Goal: Task Accomplishment & Management: Use online tool/utility

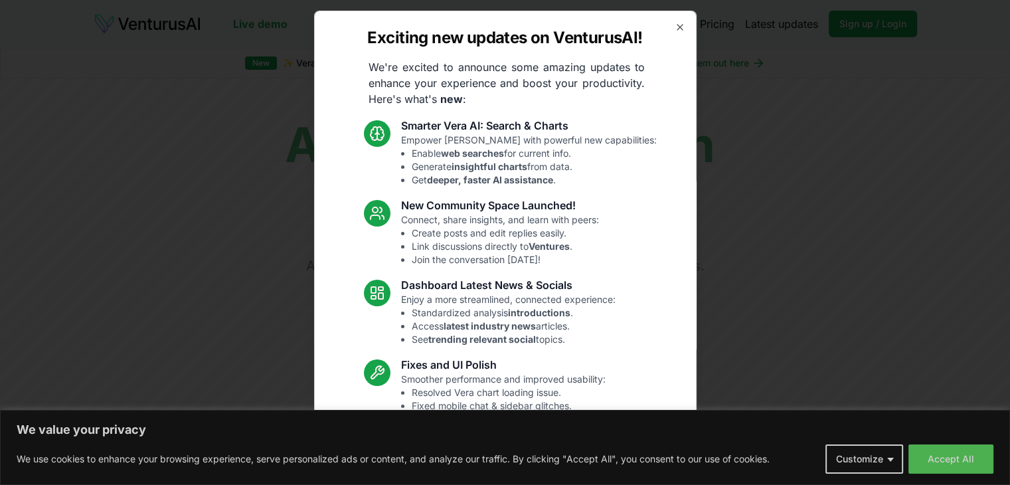
click at [675, 25] on div "Exciting new updates on VenturusAI! We're excited to announce some amazing upda…" at bounding box center [505, 242] width 382 height 463
click at [675, 25] on icon "button" at bounding box center [680, 27] width 11 height 11
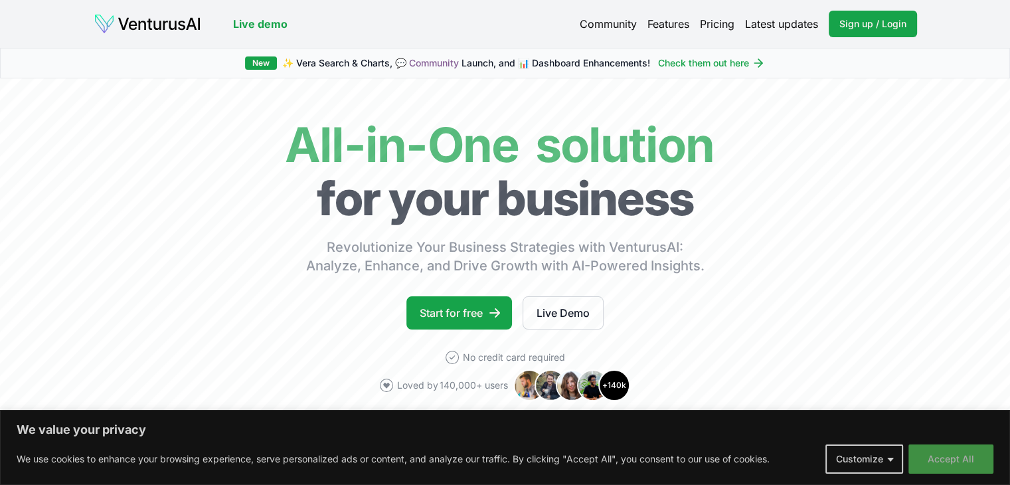
click at [943, 455] on button "Accept All" at bounding box center [950, 458] width 85 height 29
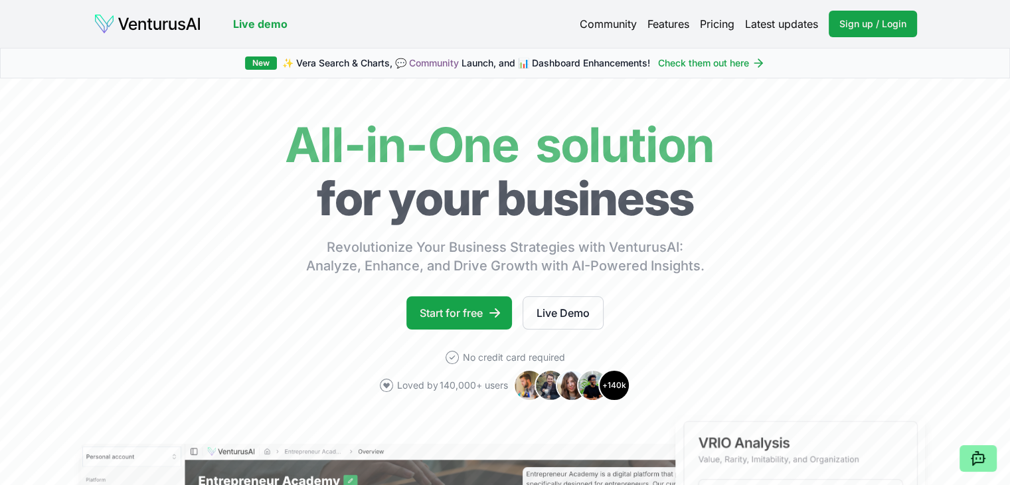
drag, startPoint x: 879, startPoint y: 0, endPoint x: 586, endPoint y: 46, distance: 297.0
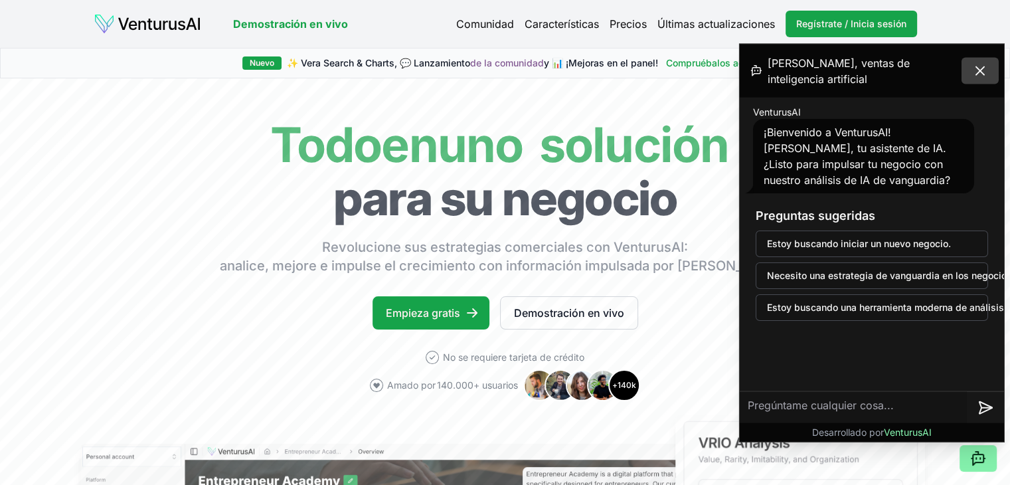
click at [988, 73] on button at bounding box center [979, 71] width 37 height 27
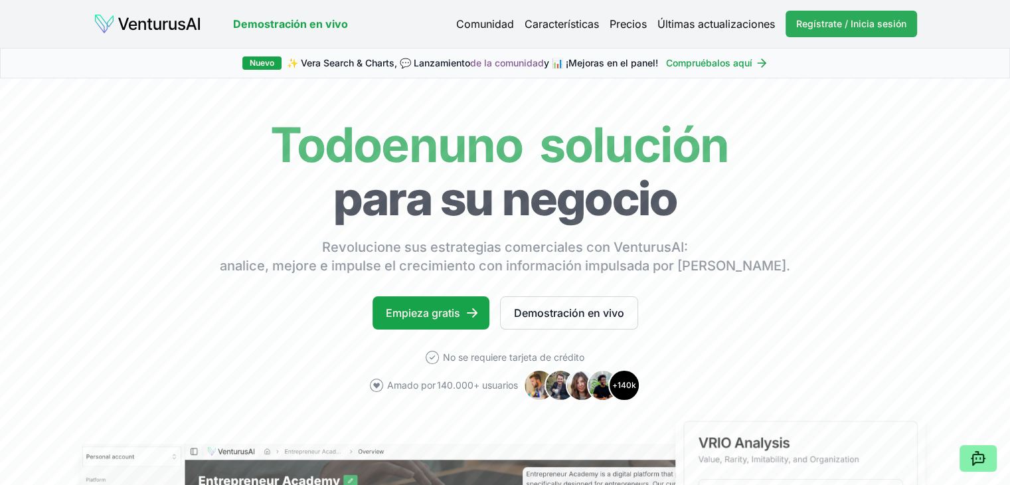
click at [861, 23] on font "Regístrate / Inicia sesión" at bounding box center [851, 23] width 110 height 11
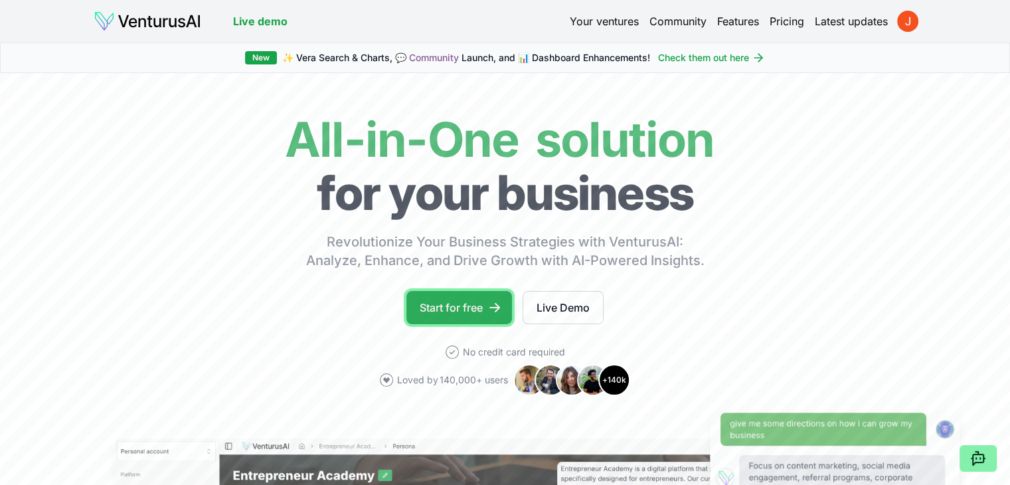
click at [438, 317] on link "Start for free" at bounding box center [459, 307] width 106 height 33
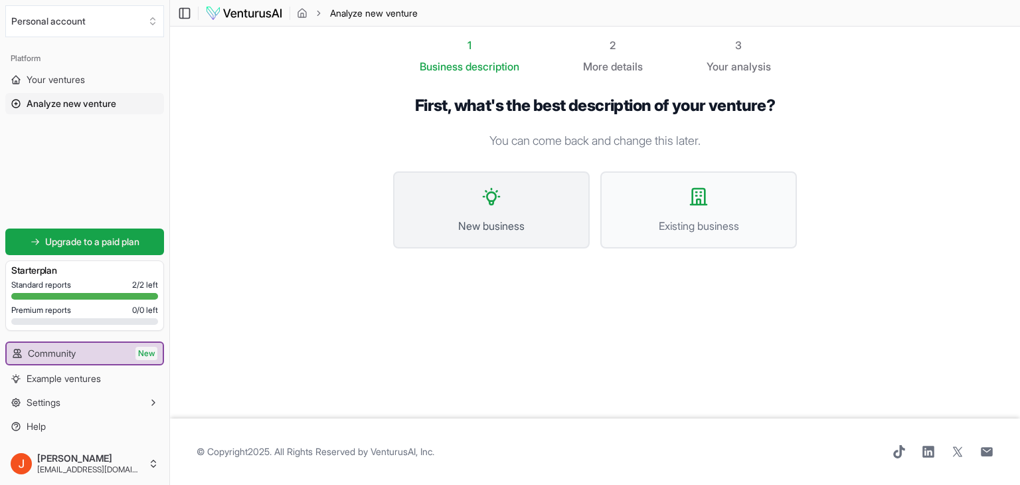
click at [489, 204] on icon at bounding box center [491, 196] width 21 height 21
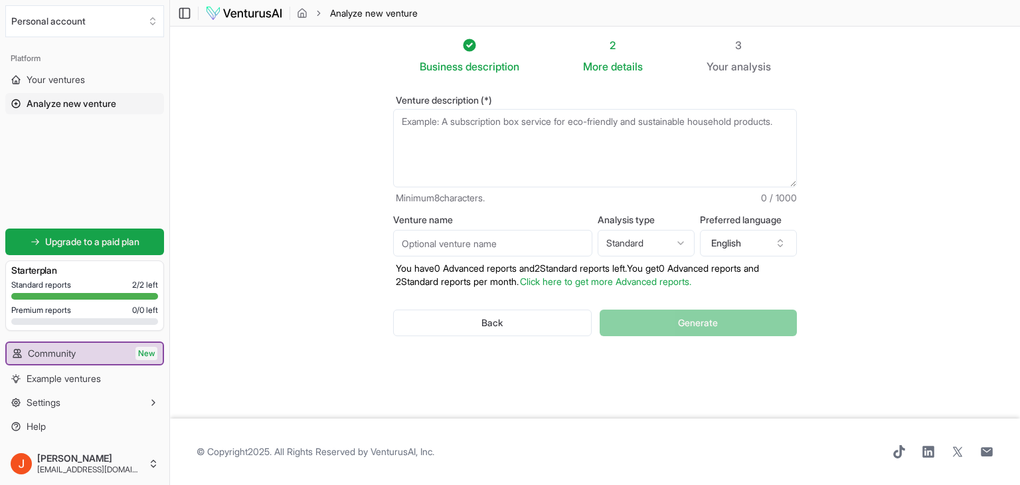
click at [496, 82] on div "Venture description (*) Minimum 8 characters. 0 / 1000 Venture name Analysis ty…" at bounding box center [595, 226] width 446 height 304
drag, startPoint x: 0, startPoint y: 312, endPoint x: 556, endPoint y: 110, distance: 591.9
click at [556, 110] on textarea "Venture description (*)" at bounding box center [595, 148] width 404 height 78
click at [783, 244] on icon "button" at bounding box center [780, 243] width 11 height 11
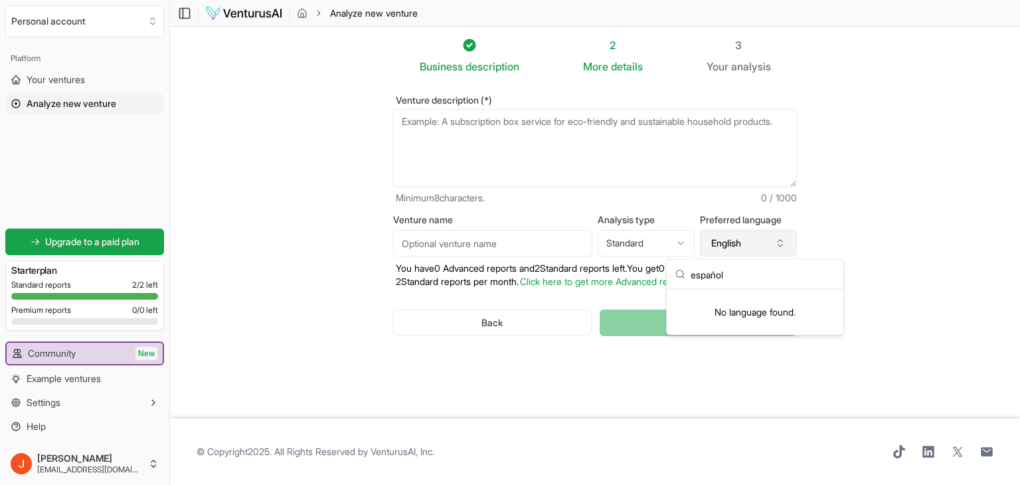
type input "español"
click at [776, 244] on icon "button" at bounding box center [780, 243] width 11 height 11
click at [779, 244] on icon "button" at bounding box center [780, 243] width 11 height 11
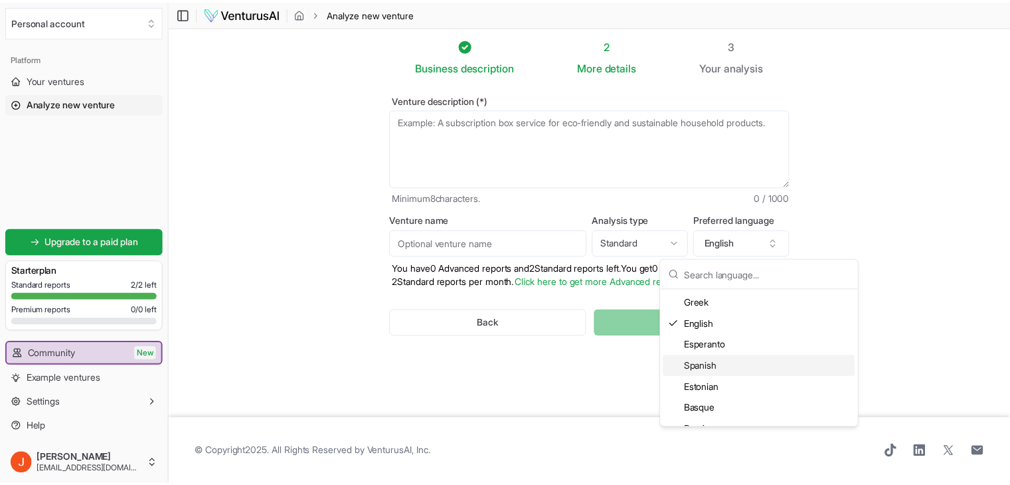
scroll to position [730, 0]
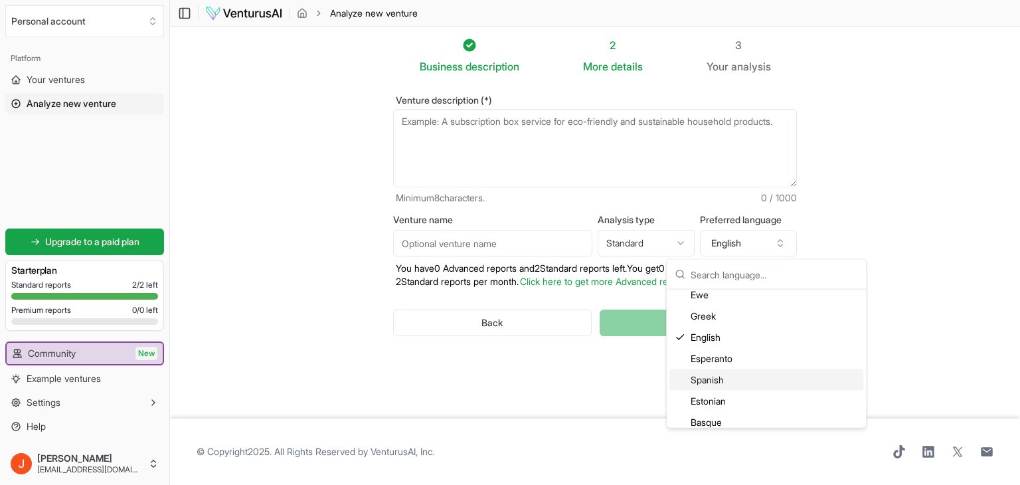
click at [754, 375] on div "Spanish" at bounding box center [766, 379] width 194 height 21
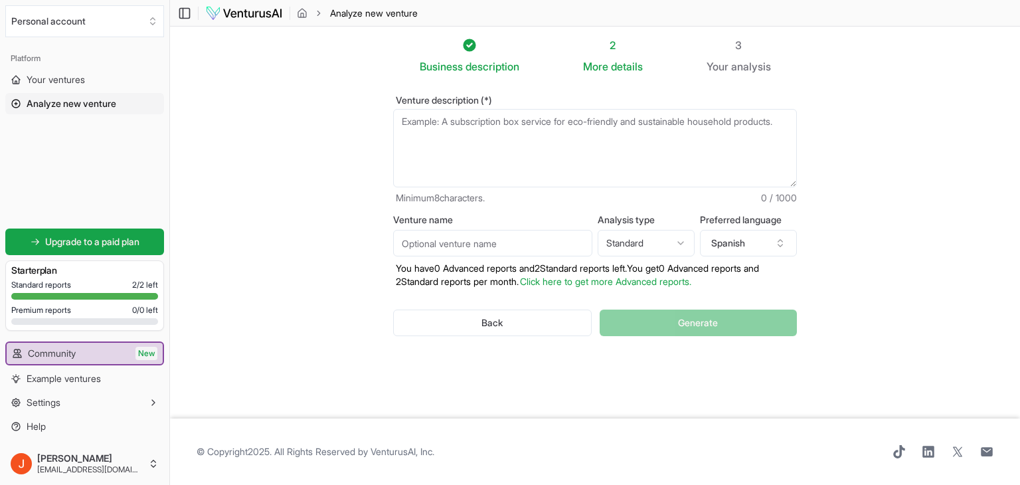
click at [826, 290] on section "Business description 2 More details 3 Your analysis Venture description (*) Min…" at bounding box center [595, 223] width 850 height 392
click at [661, 160] on textarea "Venture description (*)" at bounding box center [595, 148] width 404 height 78
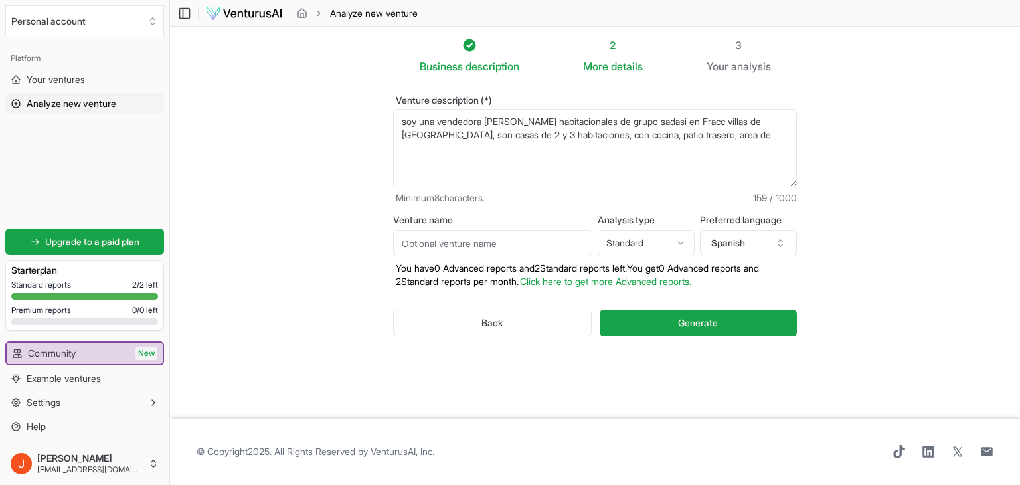
click at [463, 139] on textarea "soy una vendedora [PERSON_NAME] habitacionales de grupo sadasi en Fracc villas …" at bounding box center [595, 148] width 404 height 78
drag, startPoint x: 762, startPoint y: 121, endPoint x: 762, endPoint y: 128, distance: 7.3
click at [762, 121] on textarea "soy una vendedora [PERSON_NAME] habitacionales de grupo sadasi en Fracc villas …" at bounding box center [595, 148] width 404 height 78
click at [768, 145] on textarea "soy una vendedora [PERSON_NAME] habitacionales de grupo sadasi en Fracc villas …" at bounding box center [595, 148] width 404 height 78
type textarea "soy una vendedora [PERSON_NAME] habitacionales de grupo sadasi en Fracc villas …"
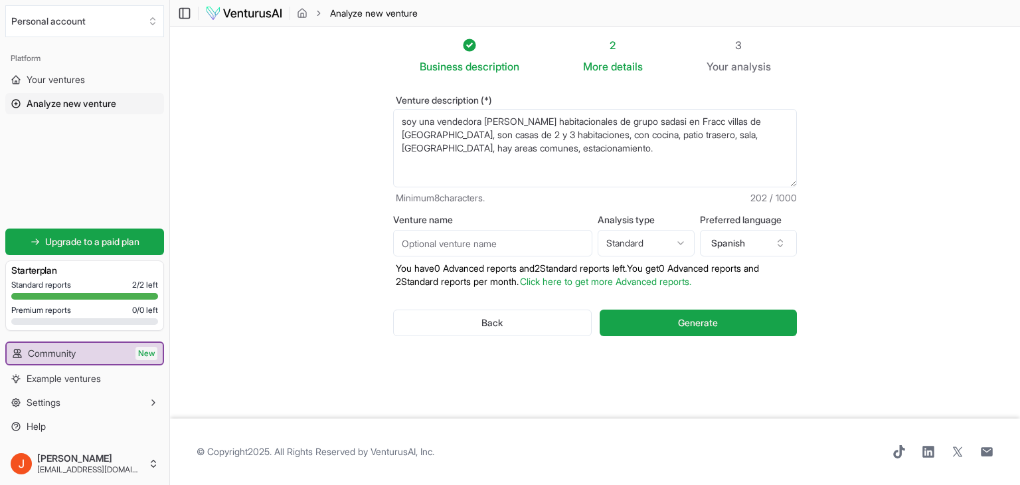
click at [501, 252] on input "Venture name" at bounding box center [492, 243] width 199 height 27
type input "[PERSON_NAME]"
click at [690, 319] on span "Generate" at bounding box center [698, 322] width 40 height 13
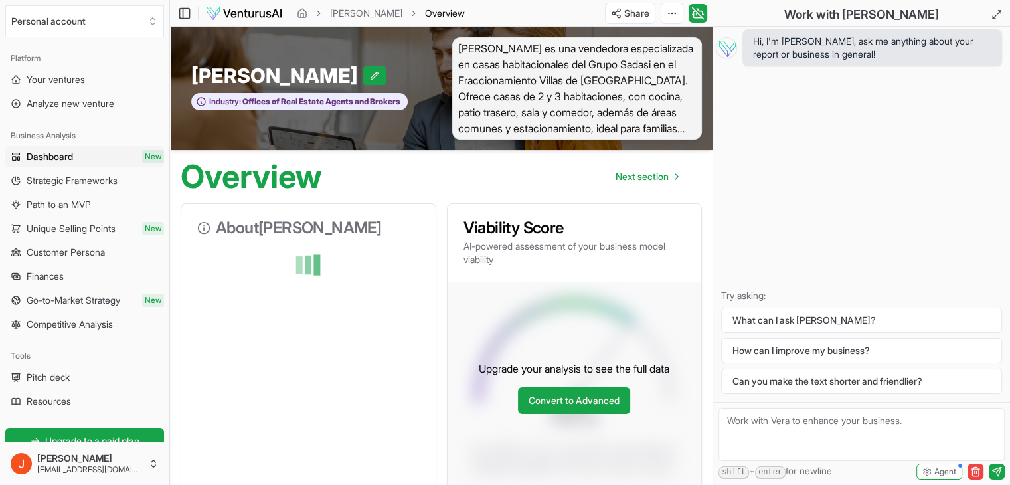
click at [608, 132] on span "[PERSON_NAME] es una vendedora especializada en casas habitacionales del Grupo …" at bounding box center [577, 88] width 250 height 102
click at [556, 100] on span "[PERSON_NAME] es una vendedora especializada en casas habitacionales del Grupo …" at bounding box center [577, 88] width 250 height 102
click at [534, 56] on span "[PERSON_NAME] es una vendedora especializada en casas habitacionales del Grupo …" at bounding box center [577, 88] width 250 height 102
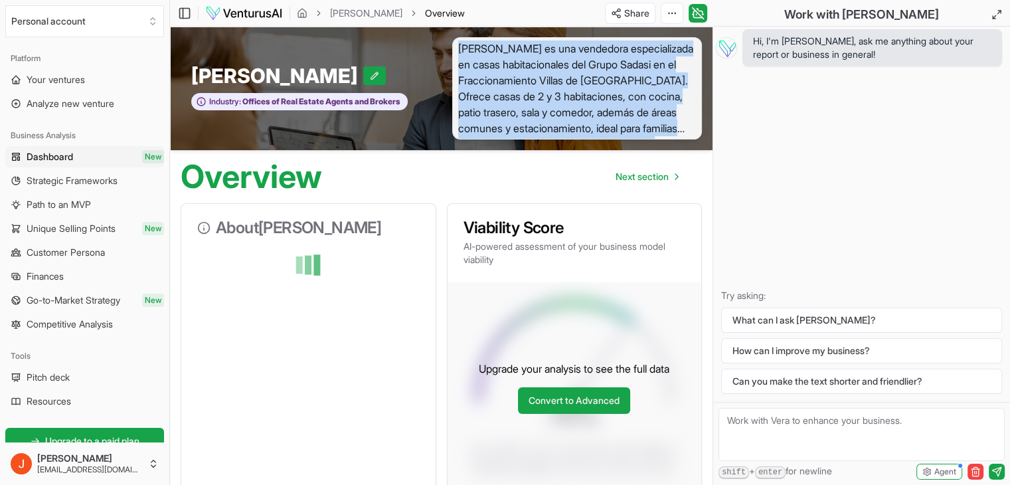
click at [535, 56] on span "[PERSON_NAME] es una vendedora especializada en casas habitacionales del Grupo …" at bounding box center [577, 88] width 250 height 102
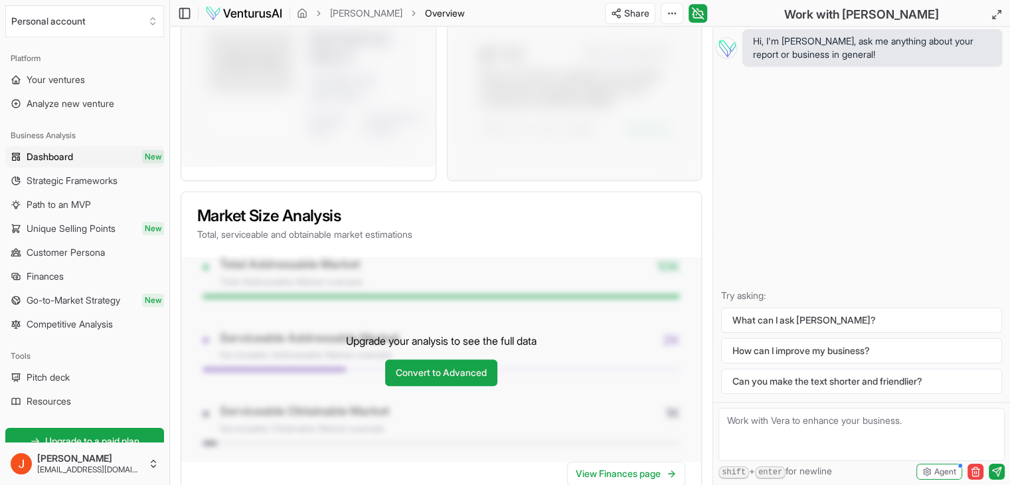
scroll to position [1247, 0]
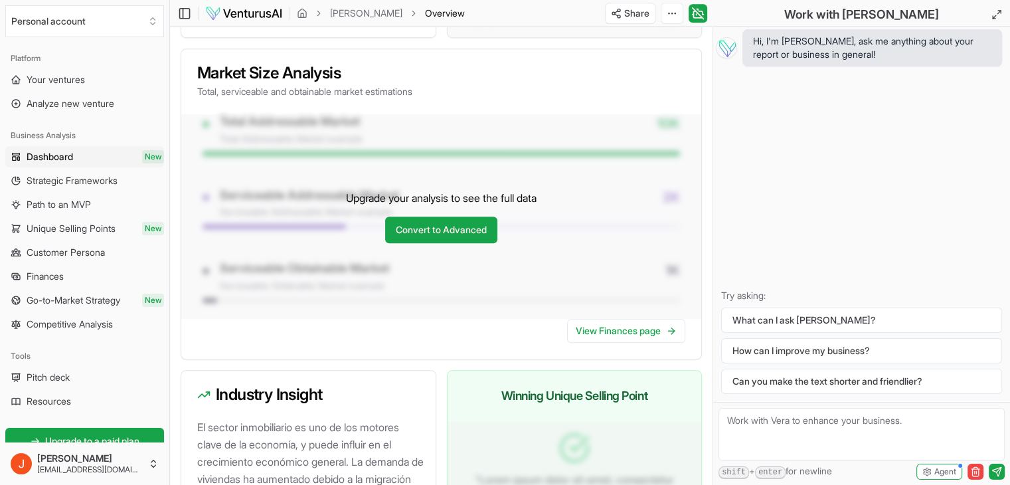
scroll to position [991, 0]
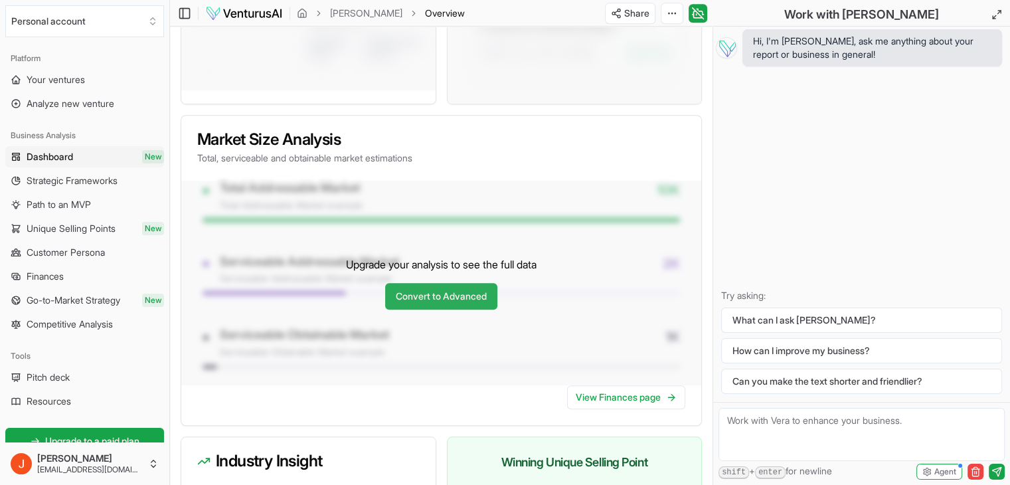
click at [430, 297] on link "Convert to Advanced" at bounding box center [441, 296] width 112 height 27
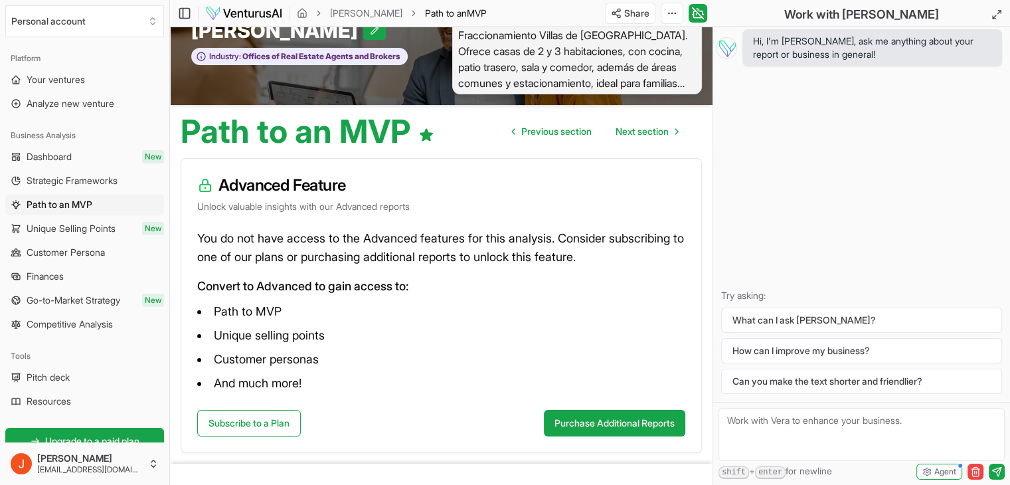
scroll to position [90, 0]
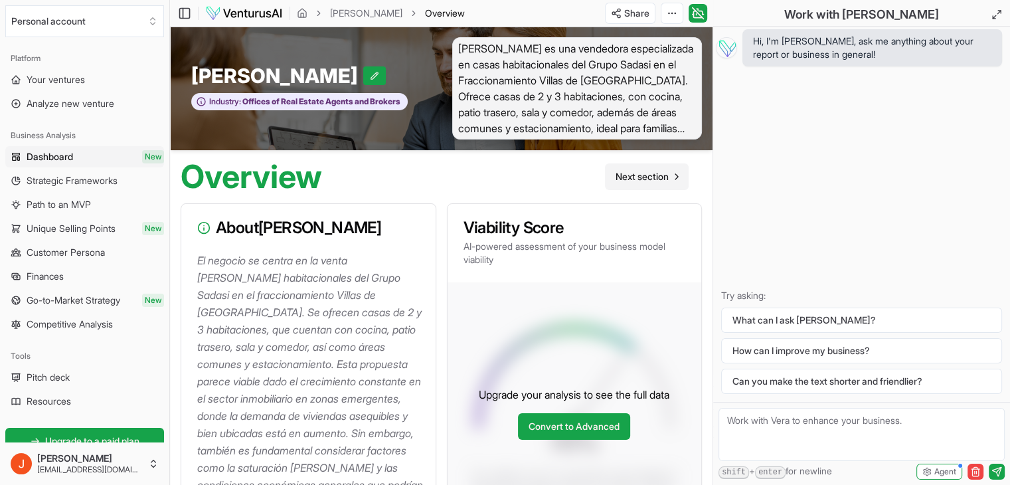
click at [631, 181] on span "Next section" at bounding box center [642, 176] width 53 height 13
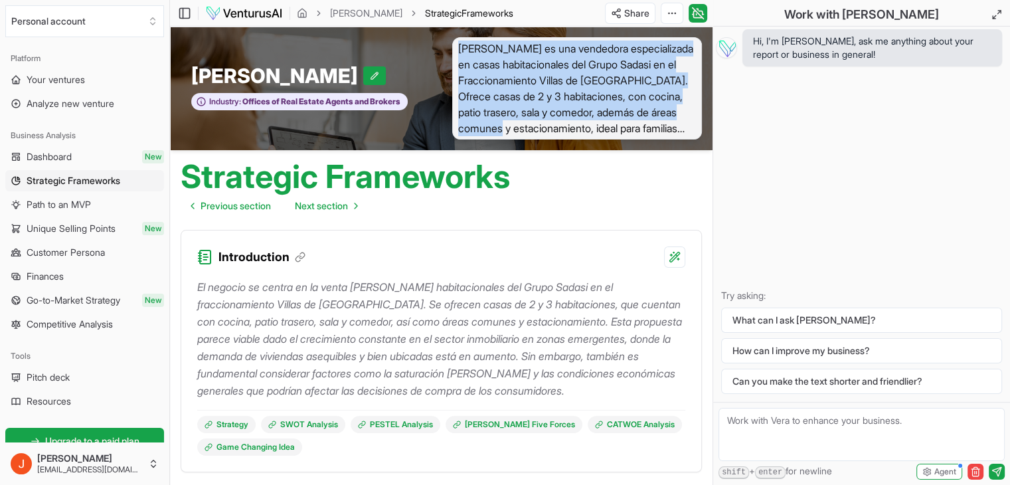
drag, startPoint x: 459, startPoint y: 43, endPoint x: 677, endPoint y: 131, distance: 234.8
click at [677, 131] on span "[PERSON_NAME] es una vendedora especializada en casas habitacionales del Grupo …" at bounding box center [577, 88] width 250 height 102
copy span "[PERSON_NAME] es una vendedora especializada en casas habitacionales del Grupo …"
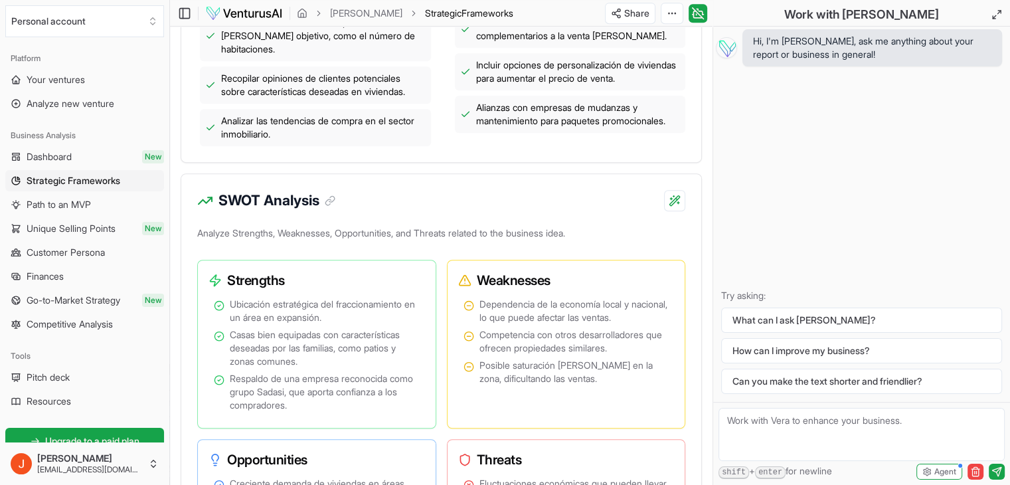
scroll to position [789, 0]
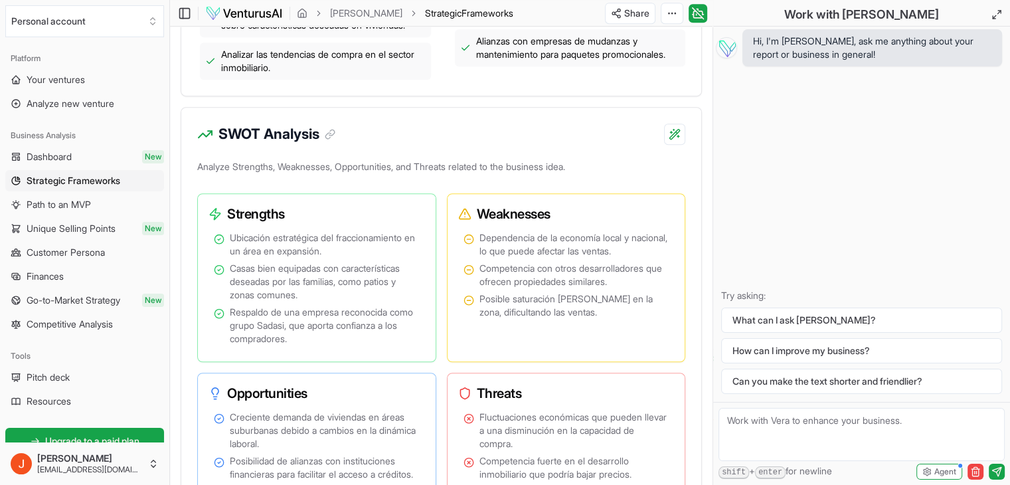
click at [393, 128] on div "SWOT Analysis" at bounding box center [441, 126] width 520 height 37
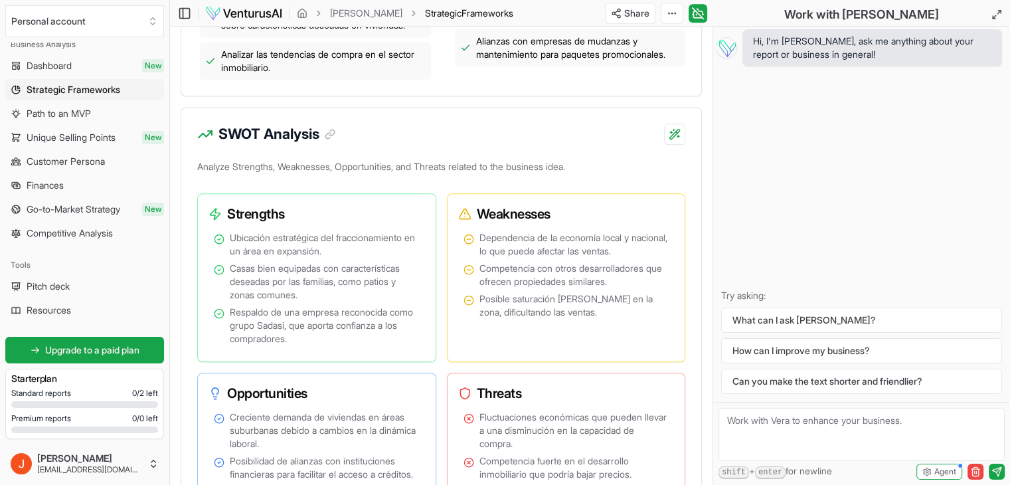
scroll to position [199, 0]
